Goal: Task Accomplishment & Management: Use online tool/utility

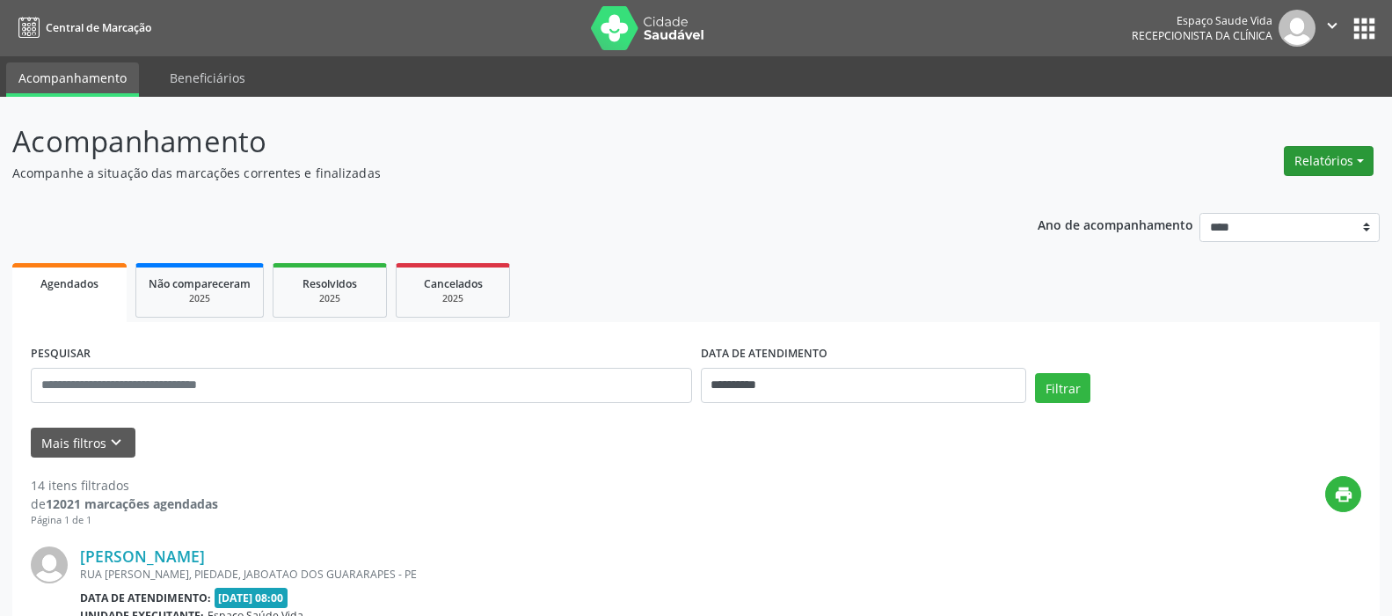
click at [1313, 155] on button "Relatórios" at bounding box center [1329, 161] width 90 height 30
click at [1268, 202] on link "Agendamentos" at bounding box center [1279, 198] width 189 height 25
select select "*"
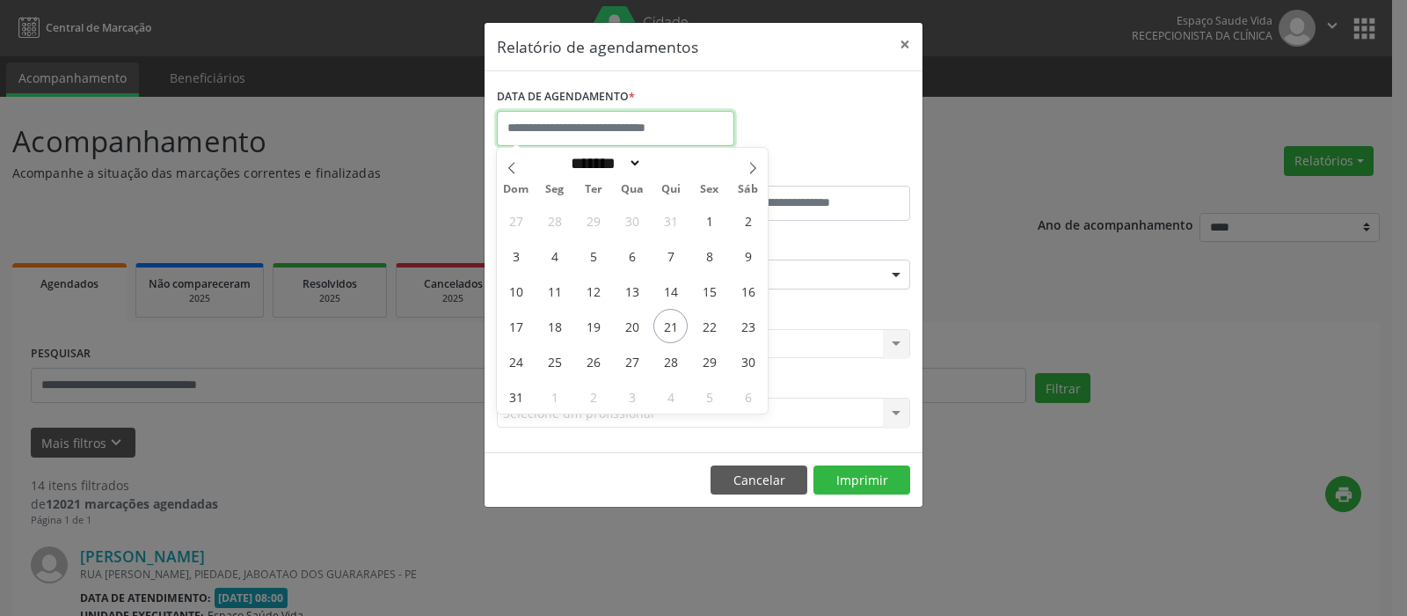
click at [696, 135] on input "text" at bounding box center [615, 128] width 237 height 35
click at [715, 322] on span "22" at bounding box center [709, 326] width 34 height 34
type input "**********"
click at [715, 322] on span "22" at bounding box center [709, 326] width 34 height 34
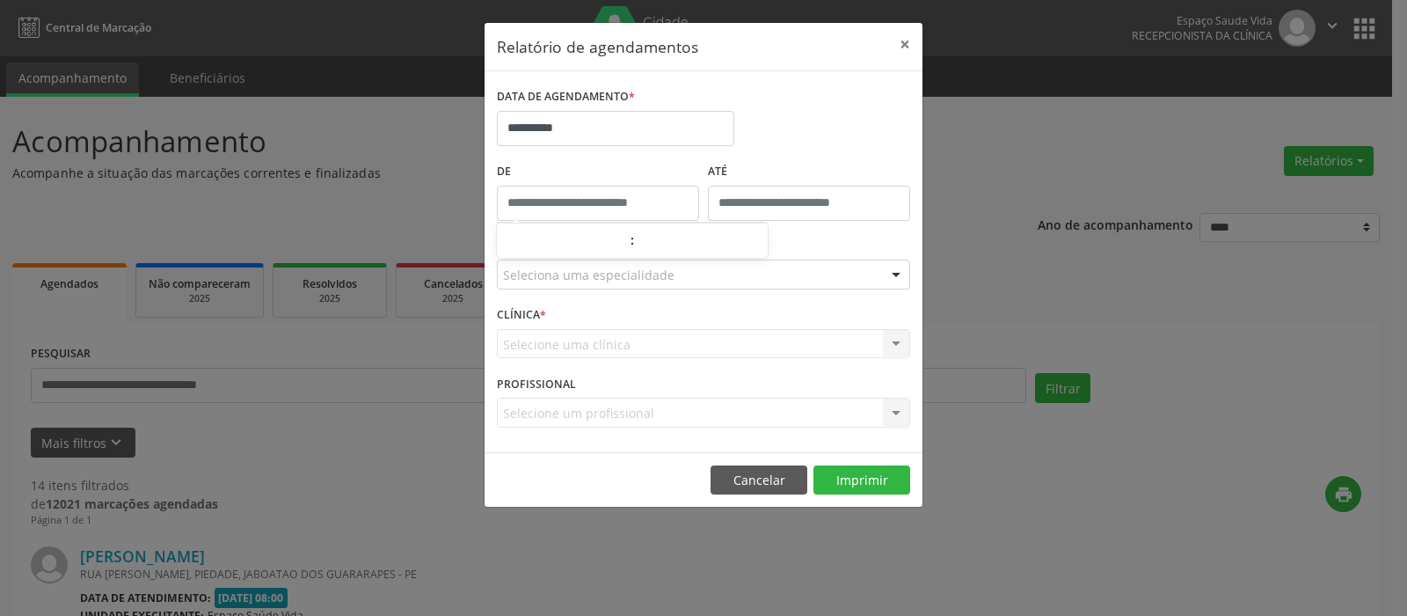
click at [605, 201] on input "text" at bounding box center [598, 203] width 202 height 35
type input "*****"
click at [605, 334] on div "Selecione uma clínica Nenhum resultado encontrado para: " " Não há nenhuma opçã…" at bounding box center [703, 344] width 413 height 30
click at [683, 269] on div "Seleciona uma especialidade" at bounding box center [703, 274] width 413 height 30
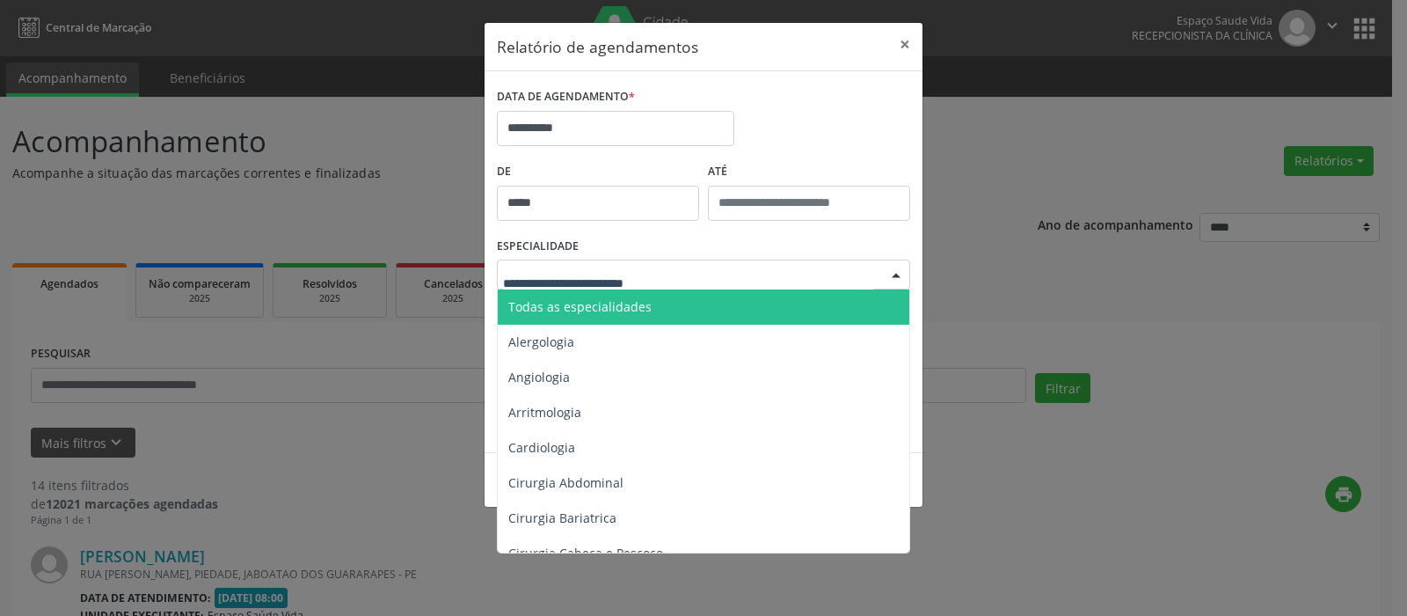
click at [641, 304] on span "Todas as especialidades" at bounding box center [579, 306] width 143 height 17
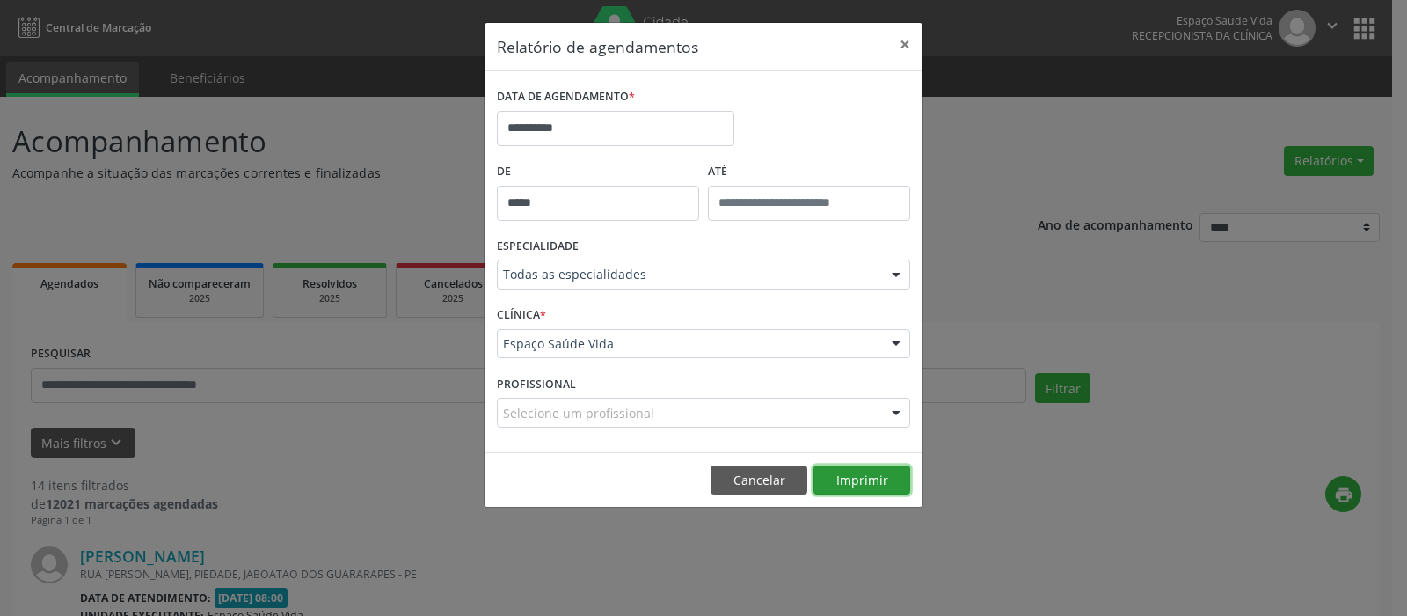
click at [862, 476] on button "Imprimir" at bounding box center [861, 480] width 97 height 30
